Goal: Transaction & Acquisition: Purchase product/service

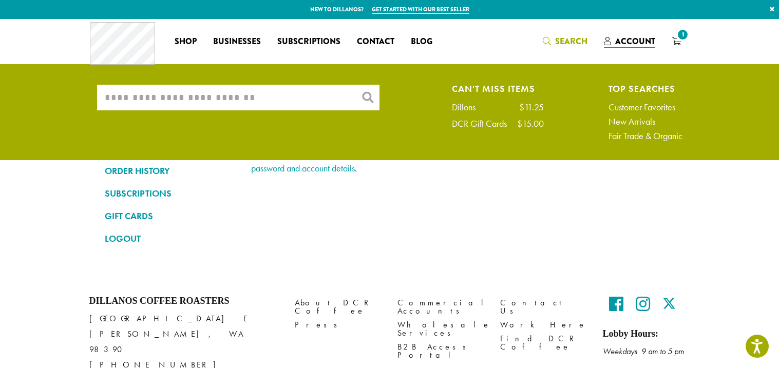
click at [171, 106] on input "What are you searching for?" at bounding box center [238, 98] width 283 height 26
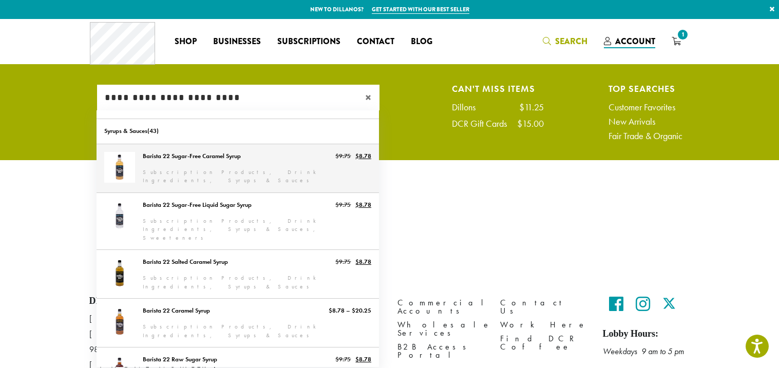
type input "**********"
click at [187, 160] on link "Barista 22 Sugar-Free Caramel Syrup" at bounding box center [238, 168] width 283 height 48
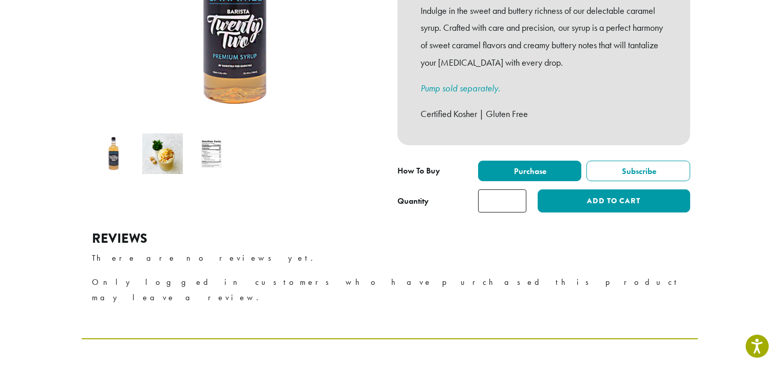
scroll to position [266, 0]
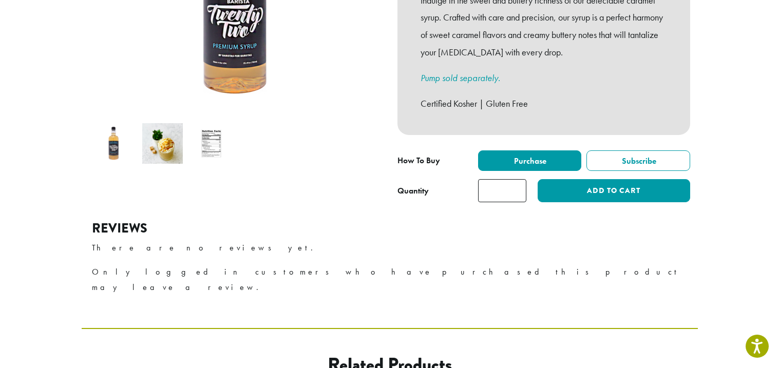
click at [513, 179] on input "*" at bounding box center [502, 190] width 48 height 23
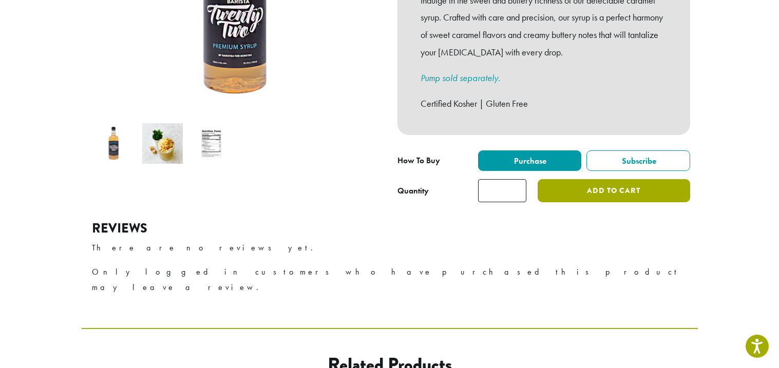
type input "*"
click at [605, 182] on button "Add to cart" at bounding box center [614, 190] width 152 height 23
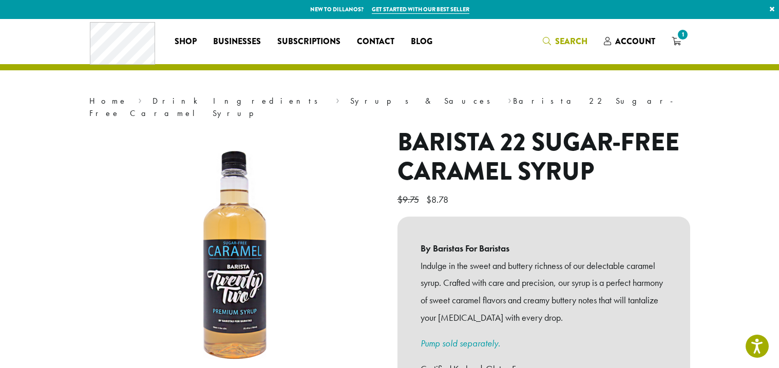
click at [569, 48] on span "Search" at bounding box center [565, 41] width 45 height 13
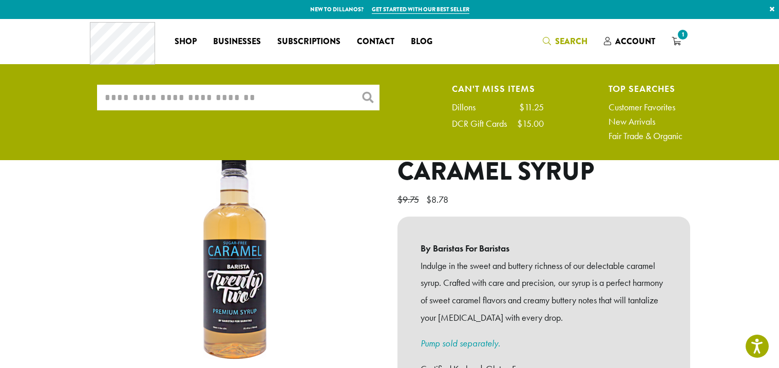
click at [269, 107] on input "What are you searching for?" at bounding box center [238, 98] width 283 height 26
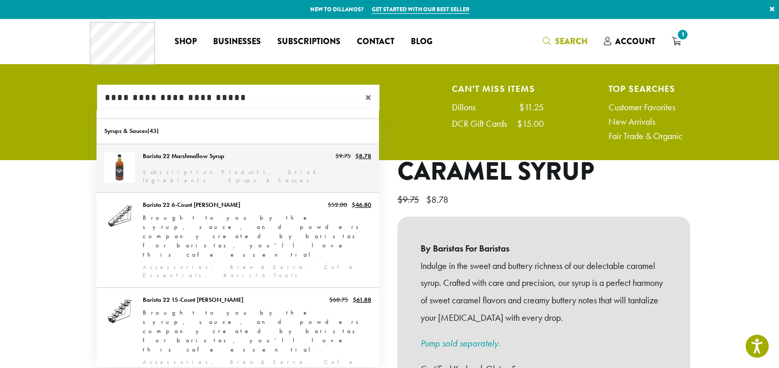
type input "**********"
click at [212, 173] on link "Barista 22 Marshmallow Syrup" at bounding box center [238, 168] width 283 height 48
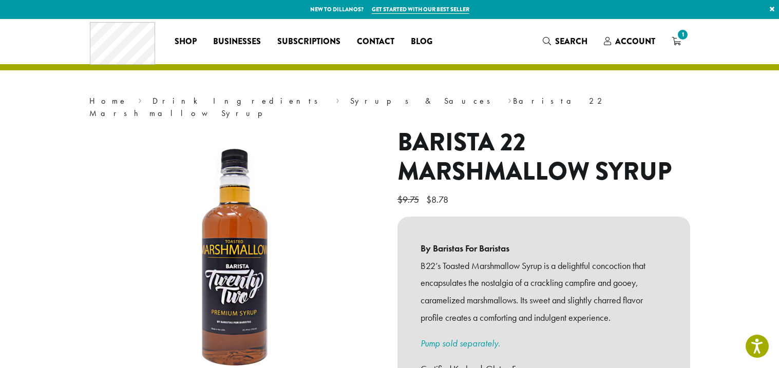
scroll to position [234, 0]
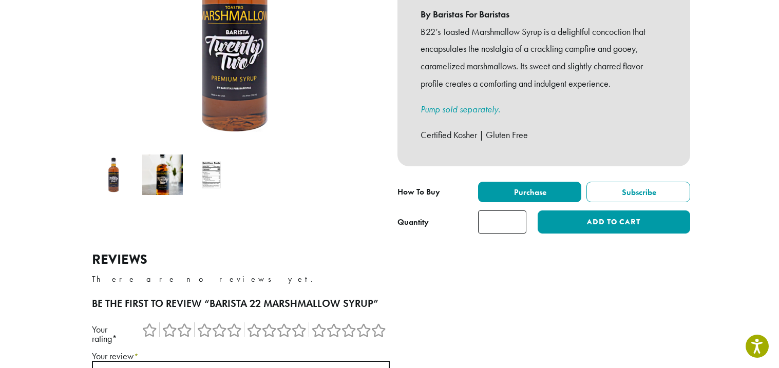
click at [508, 213] on input "*" at bounding box center [502, 222] width 48 height 23
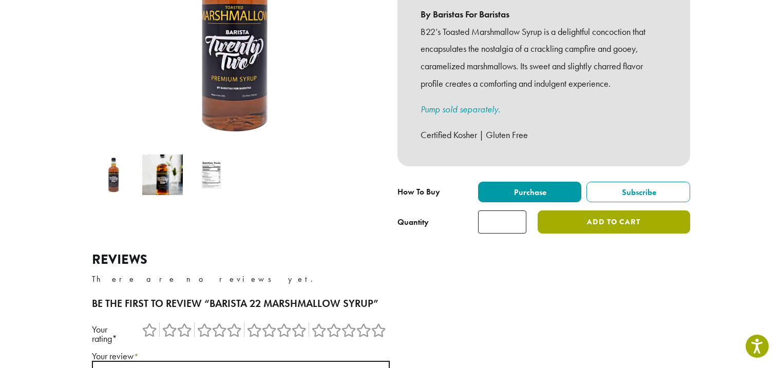
type input "*"
click at [583, 218] on button "Add to cart" at bounding box center [614, 222] width 152 height 23
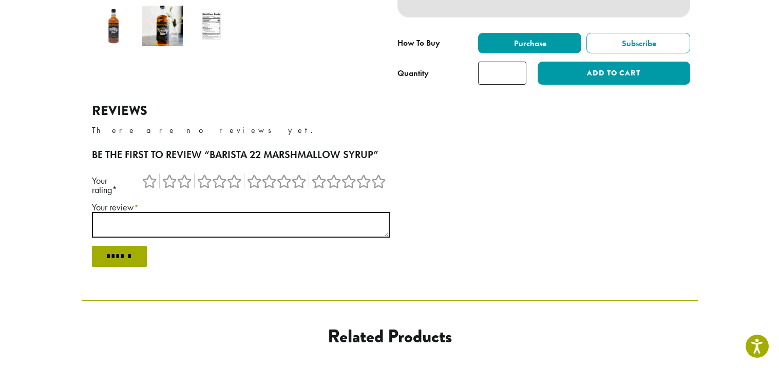
scroll to position [328, 0]
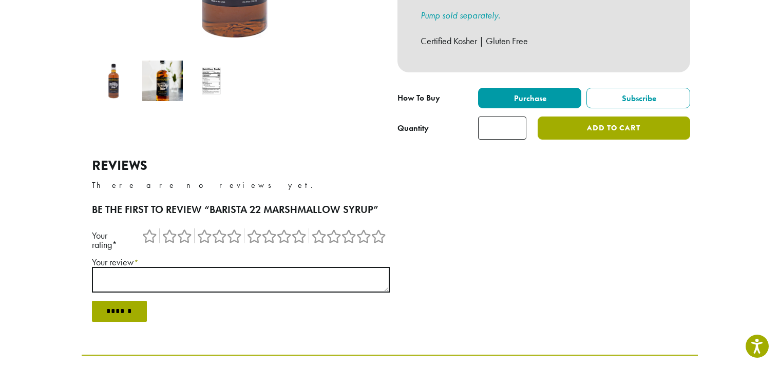
click at [590, 117] on button "Add to cart" at bounding box center [614, 128] width 152 height 23
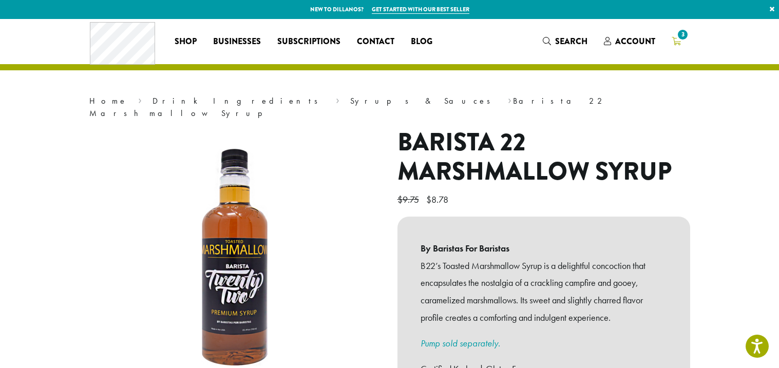
click at [678, 39] on span "3" at bounding box center [683, 35] width 14 height 14
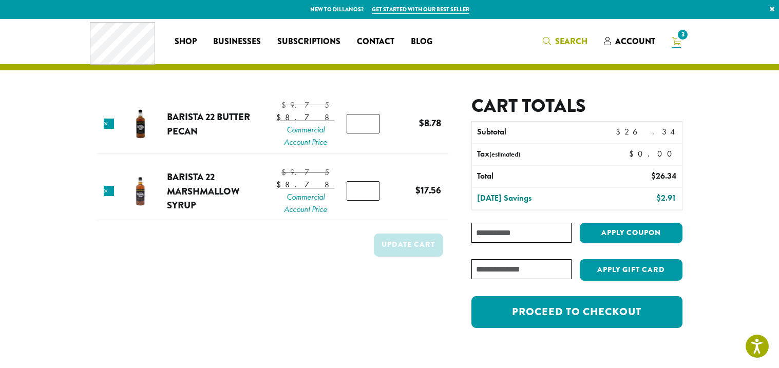
click at [572, 37] on span "Search" at bounding box center [571, 41] width 32 height 12
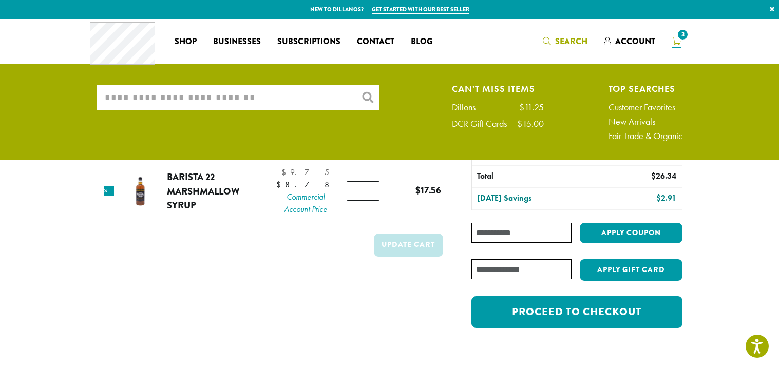
click at [205, 93] on input "What are you searching for?" at bounding box center [238, 98] width 283 height 26
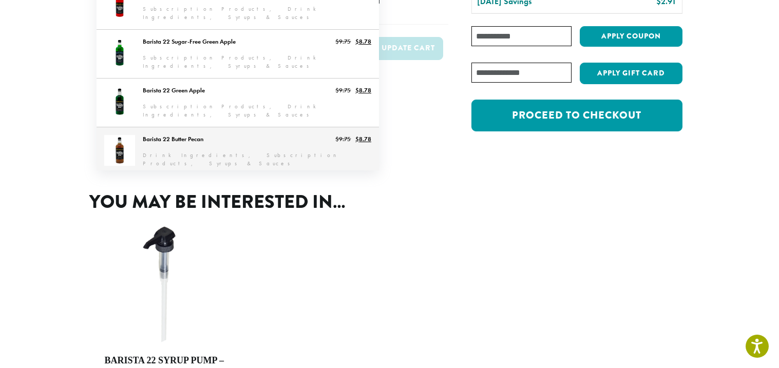
scroll to position [196, 0]
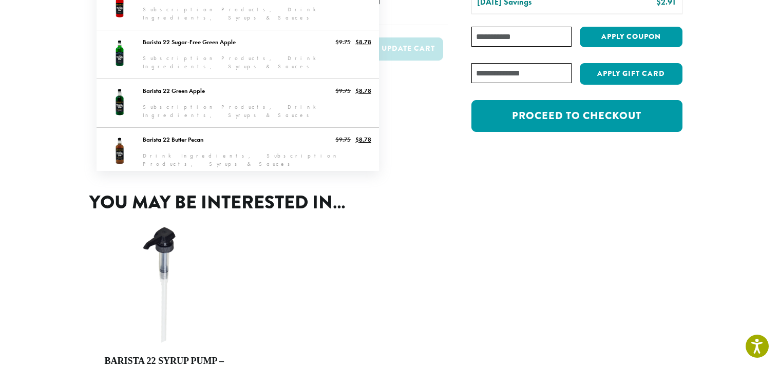
type input "**********"
click at [188, 177] on link "Barista 22 Premium Sauces (12 oz.)" at bounding box center [238, 201] width 283 height 48
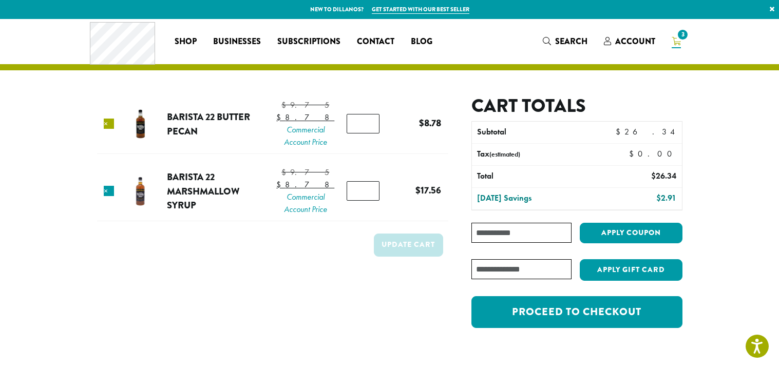
click at [111, 129] on link "×" at bounding box center [109, 124] width 10 height 10
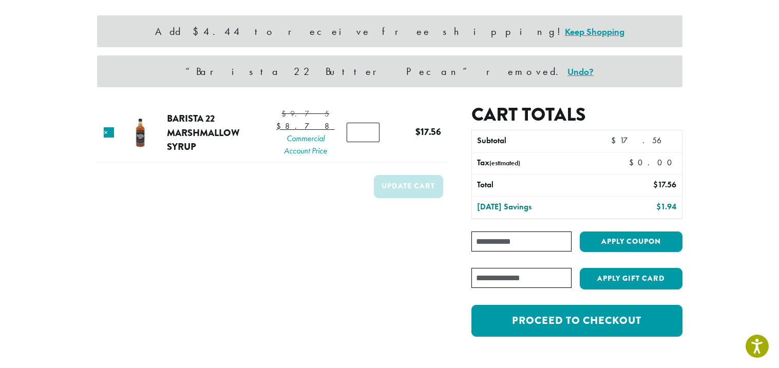
scroll to position [84, 0]
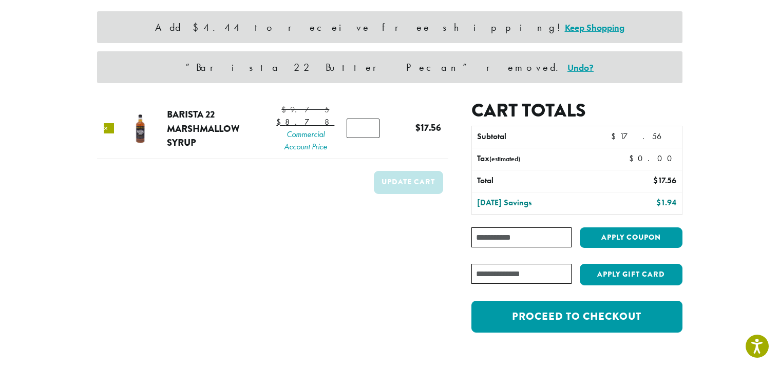
click at [109, 133] on link "×" at bounding box center [109, 128] width 10 height 10
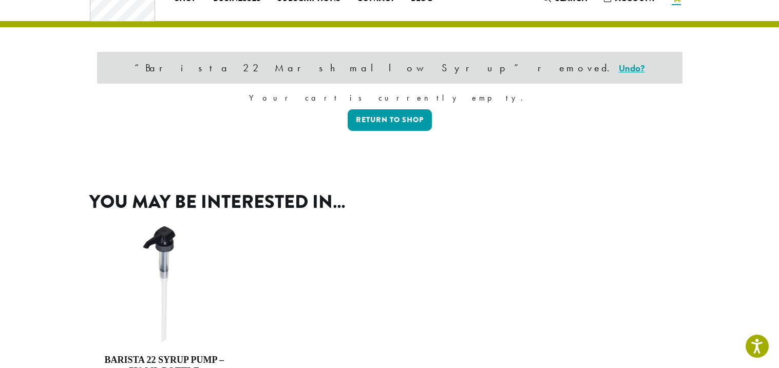
scroll to position [0, 0]
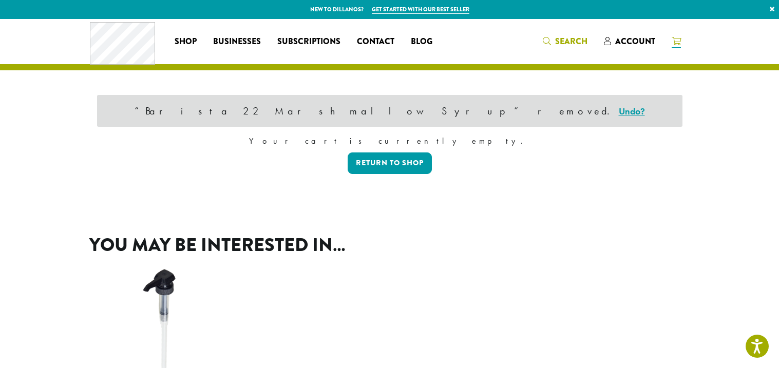
click at [577, 36] on span "Search" at bounding box center [571, 41] width 32 height 12
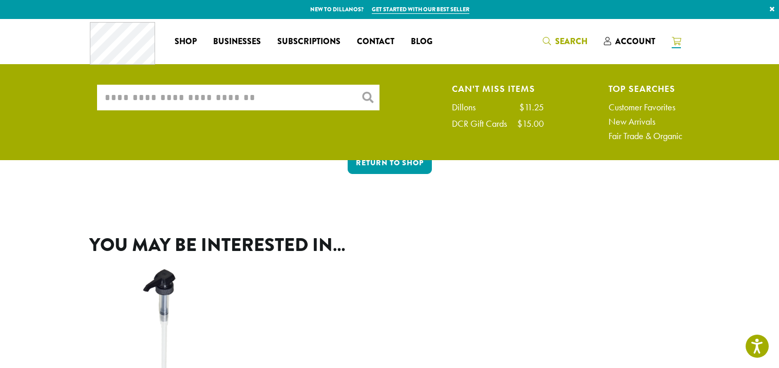
click at [184, 96] on input "What are you searching for?" at bounding box center [238, 98] width 283 height 26
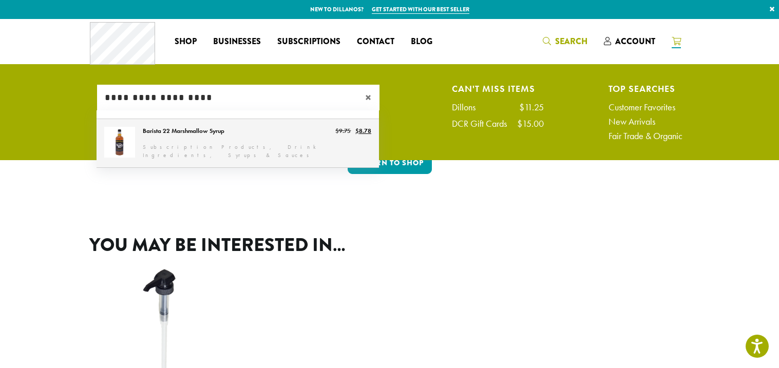
type input "**********"
click at [129, 147] on link "Barista 22 Marshmallow Syrup" at bounding box center [238, 143] width 283 height 48
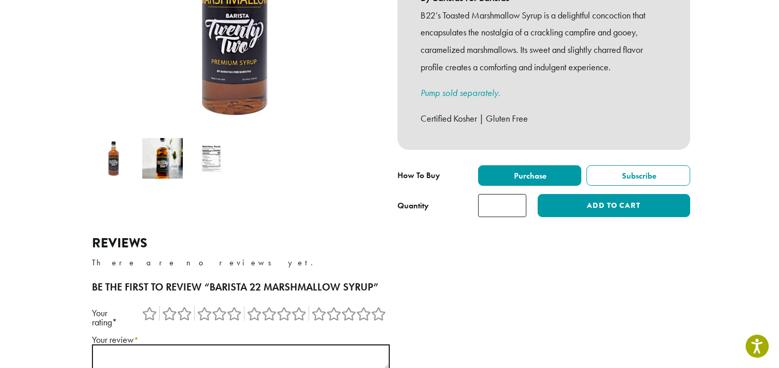
scroll to position [253, 0]
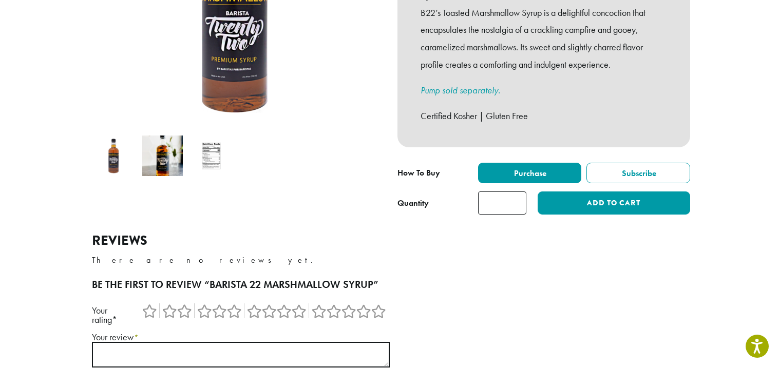
click at [509, 192] on input "*" at bounding box center [502, 203] width 48 height 23
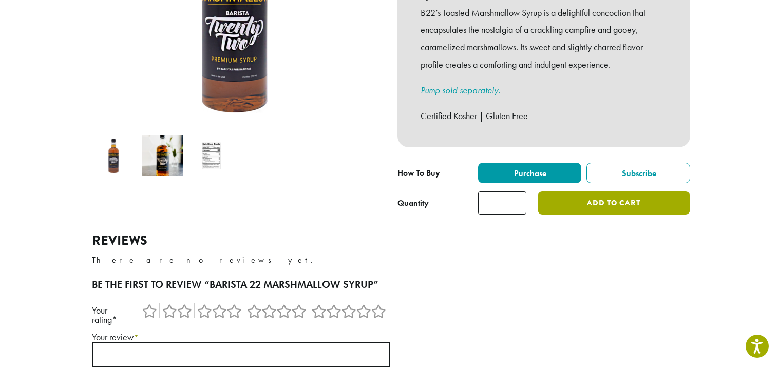
type input "*"
click at [610, 192] on button "Add to cart" at bounding box center [614, 203] width 152 height 23
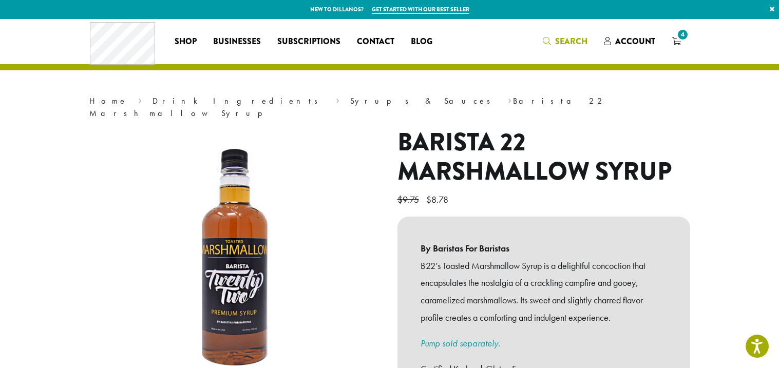
click at [555, 38] on span "Search" at bounding box center [565, 41] width 45 height 13
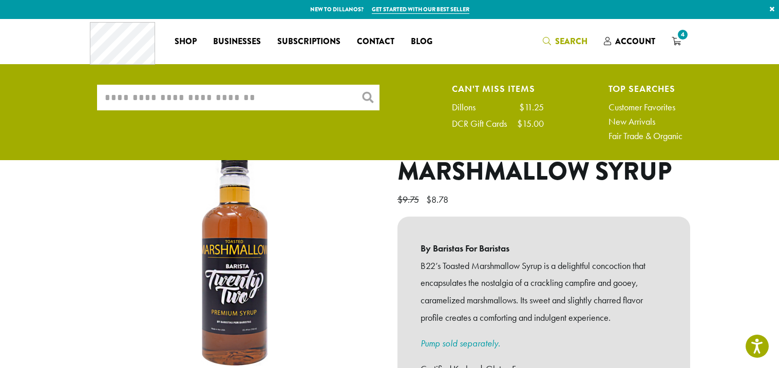
click at [182, 100] on input "What are you searching for?" at bounding box center [238, 98] width 283 height 26
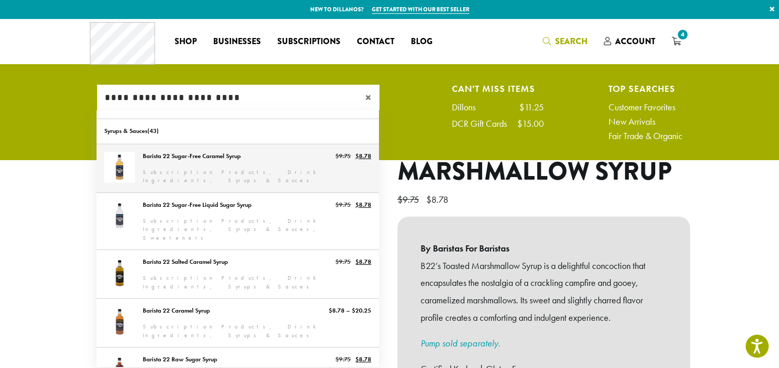
type input "**********"
click at [221, 164] on link "Barista 22 Sugar-Free Caramel Syrup" at bounding box center [238, 168] width 283 height 48
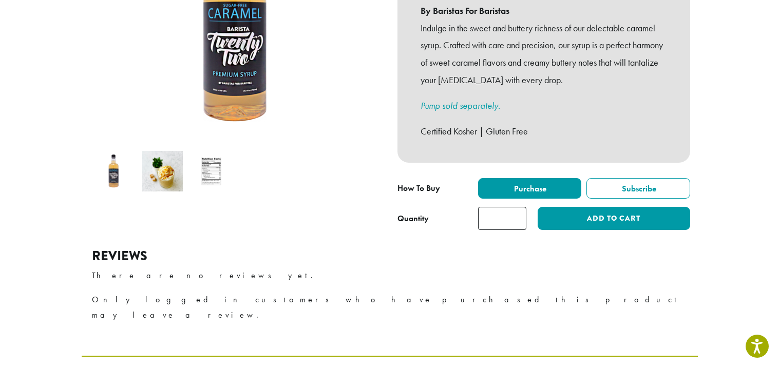
scroll to position [240, 0]
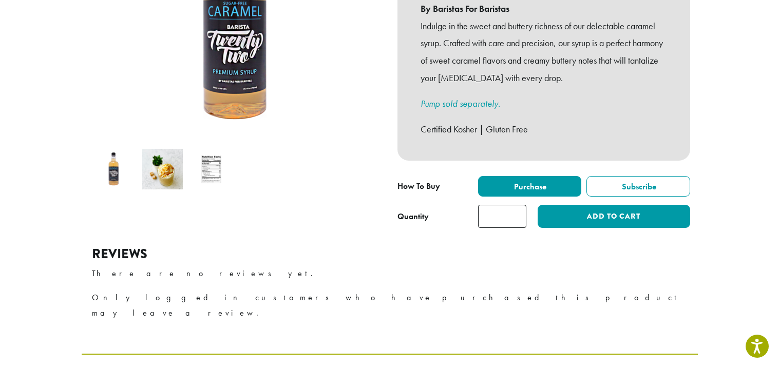
click at [513, 205] on input "*" at bounding box center [502, 216] width 48 height 23
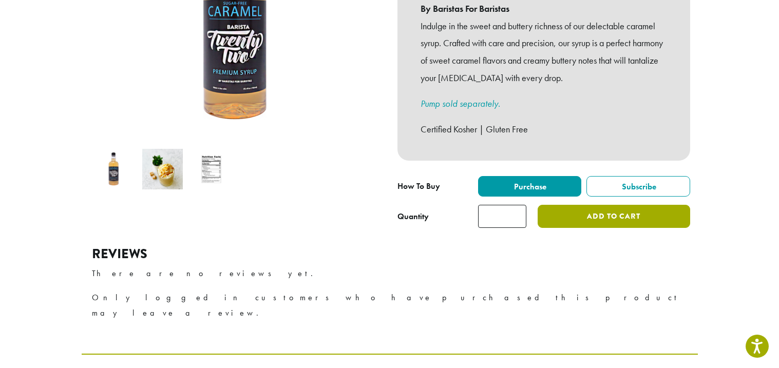
type input "*"
click at [655, 210] on button "Add to cart" at bounding box center [614, 216] width 152 height 23
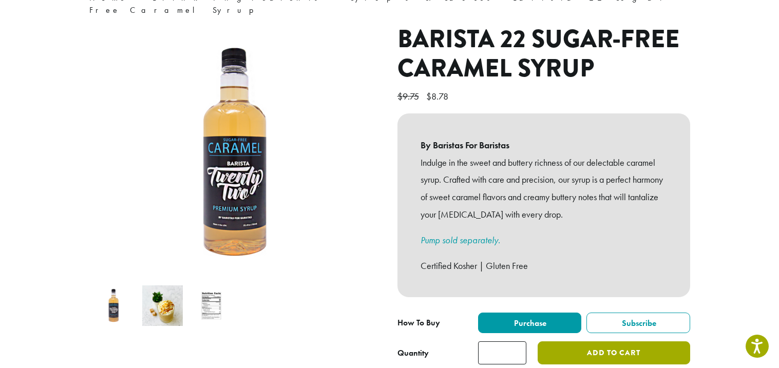
scroll to position [102, 0]
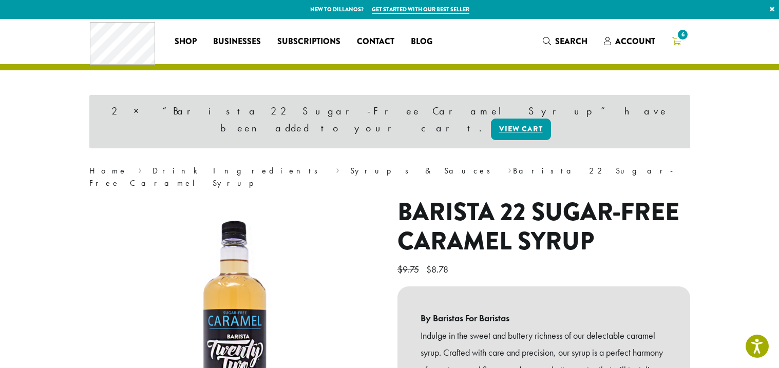
click at [674, 40] on icon "6" at bounding box center [676, 41] width 9 height 8
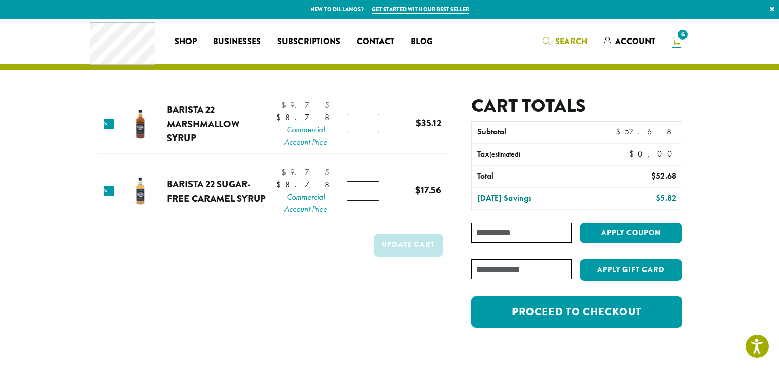
click at [559, 45] on span "Search" at bounding box center [571, 41] width 32 height 12
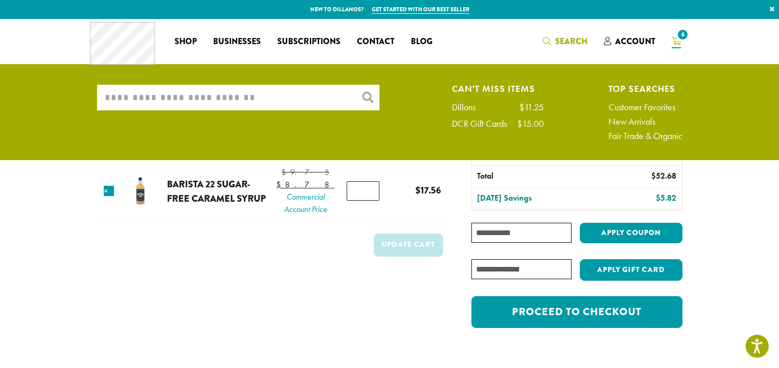
click at [199, 105] on input "What are you searching for?" at bounding box center [238, 98] width 283 height 26
type input "*"
